Goal: Find contact information: Find contact information

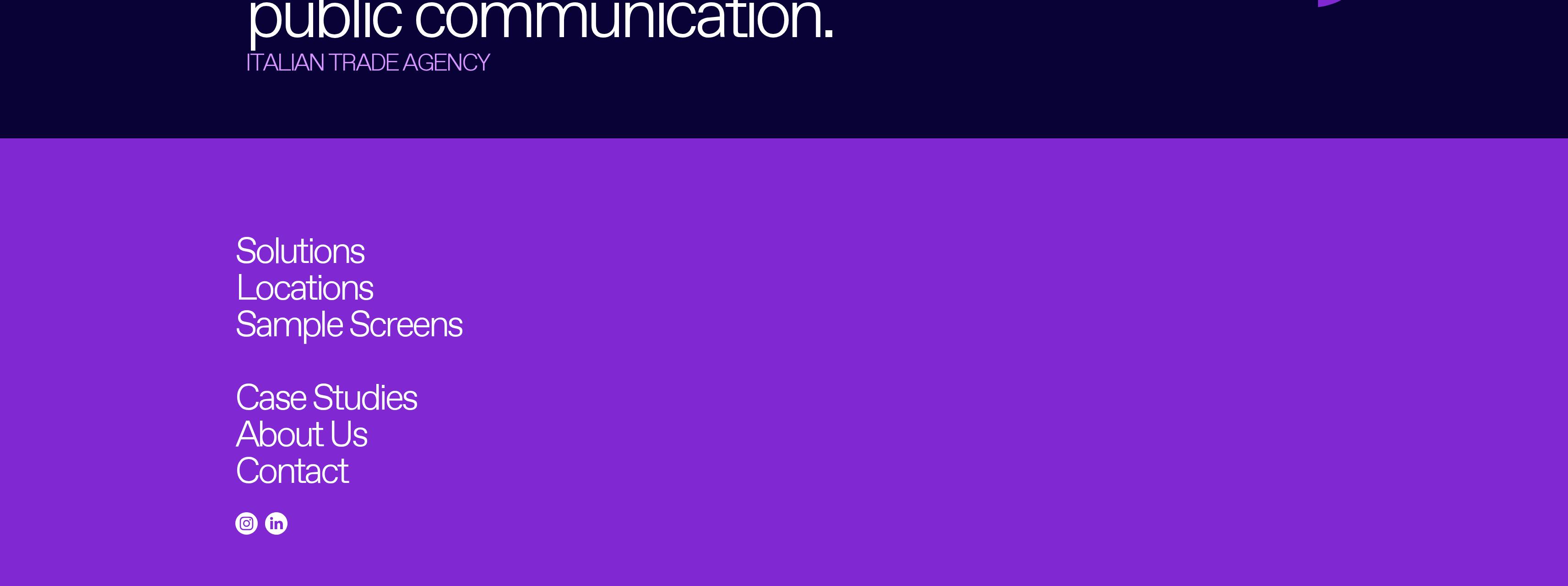
scroll to position [5753, 0]
click at [323, 444] on link "Contact" at bounding box center [297, 464] width 123 height 40
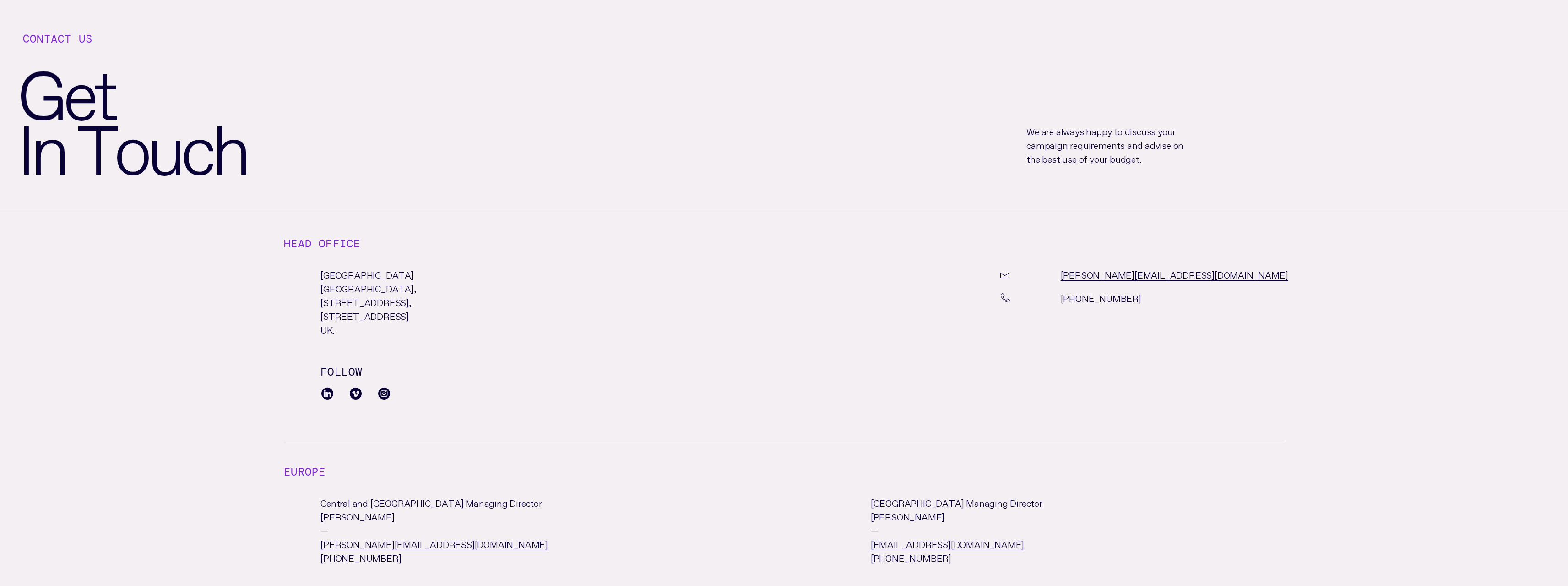
scroll to position [63, 0]
drag, startPoint x: 386, startPoint y: 332, endPoint x: 313, endPoint y: 281, distance: 89.1
click at [313, 281] on div "Vivid City [STREET_ADDRESS][PERSON_NAME]. [GEOGRAPHIC_DATA]. [PERSON_NAME][EMAI…" at bounding box center [783, 353] width 1000 height 173
copy p "[STREET_ADDRESS][PERSON_NAME]. [GEOGRAPHIC_DATA]."
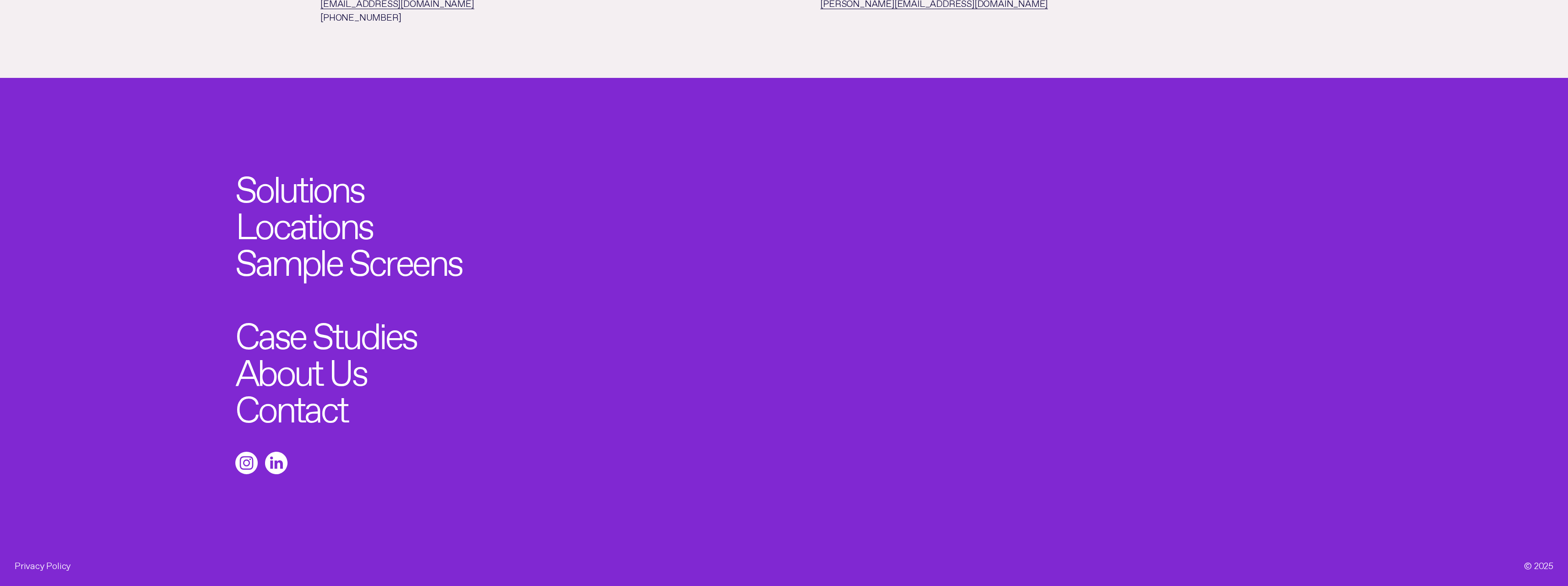
scroll to position [894, 0]
click at [57, 566] on link "Privacy Policy" at bounding box center [43, 565] width 56 height 5
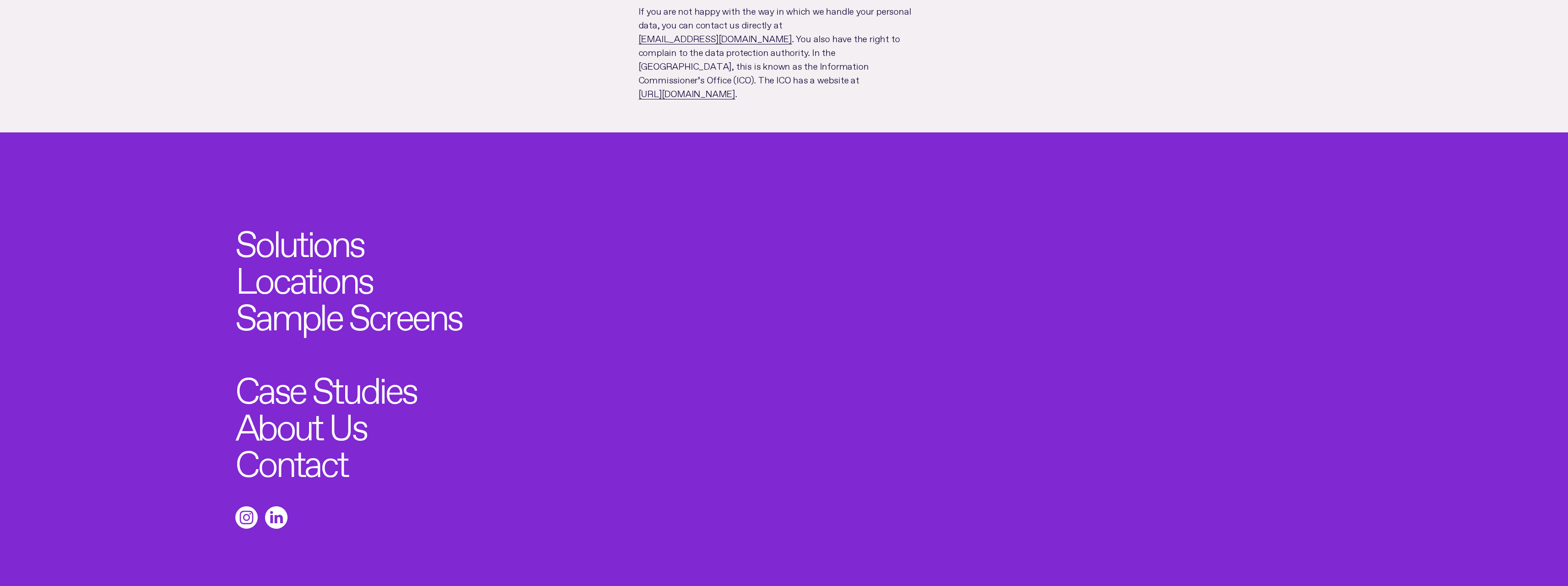
scroll to position [1400, 0]
click at [273, 438] on link "Contact" at bounding box center [297, 458] width 123 height 40
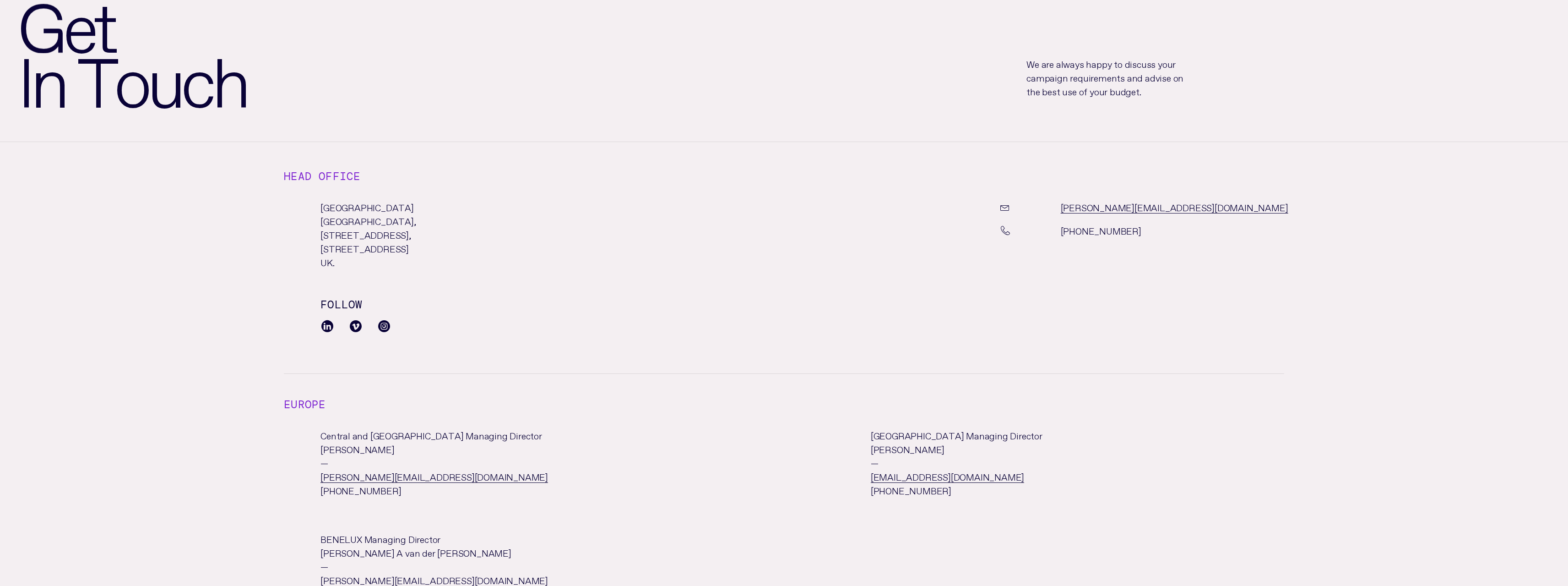
scroll to position [130, 0]
